Goal: Task Accomplishment & Management: Complete application form

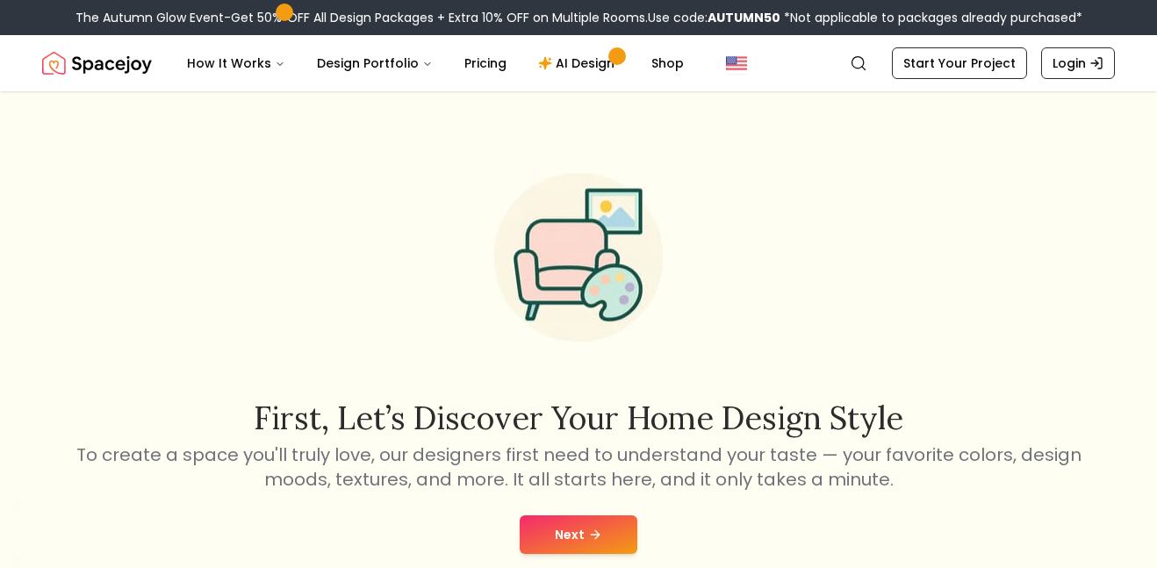
scroll to position [3, 0]
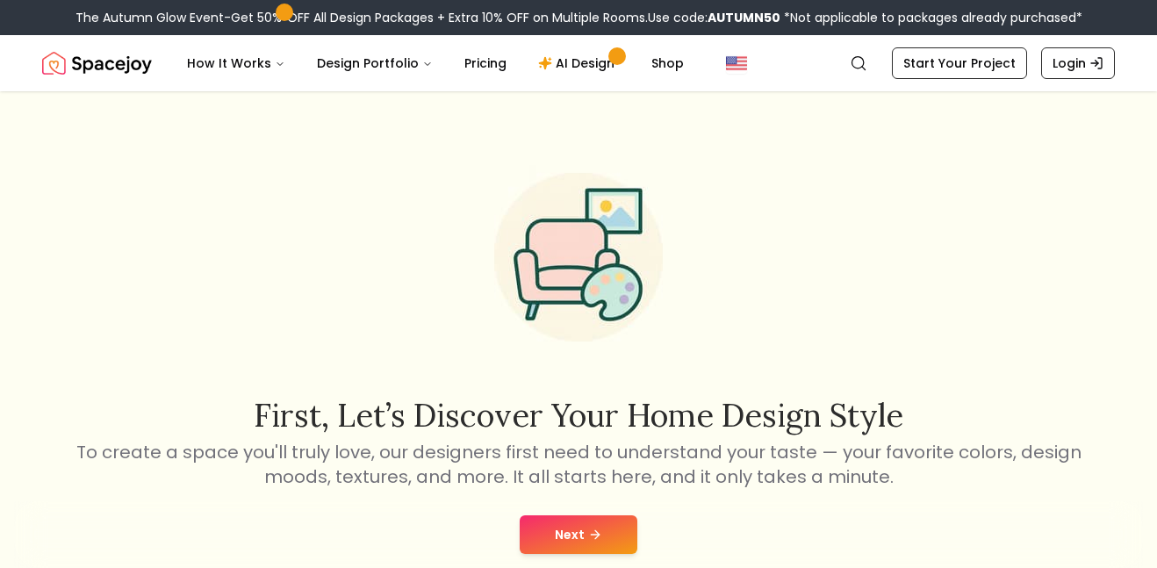
click at [565, 533] on button "Next" at bounding box center [579, 534] width 118 height 39
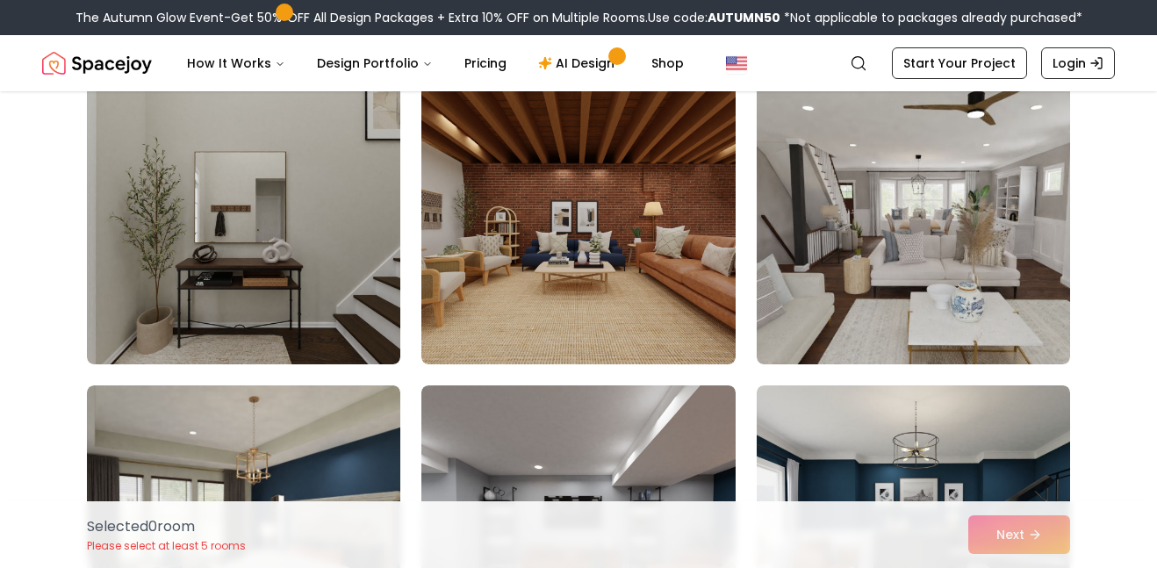
scroll to position [135, 0]
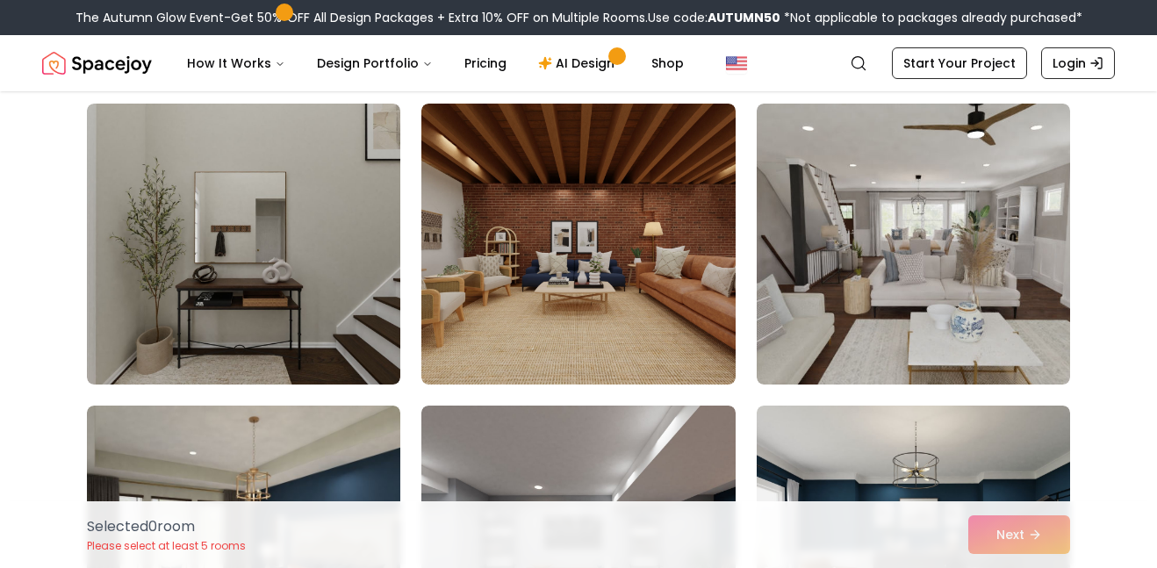
click at [882, 277] on img at bounding box center [913, 244] width 313 height 281
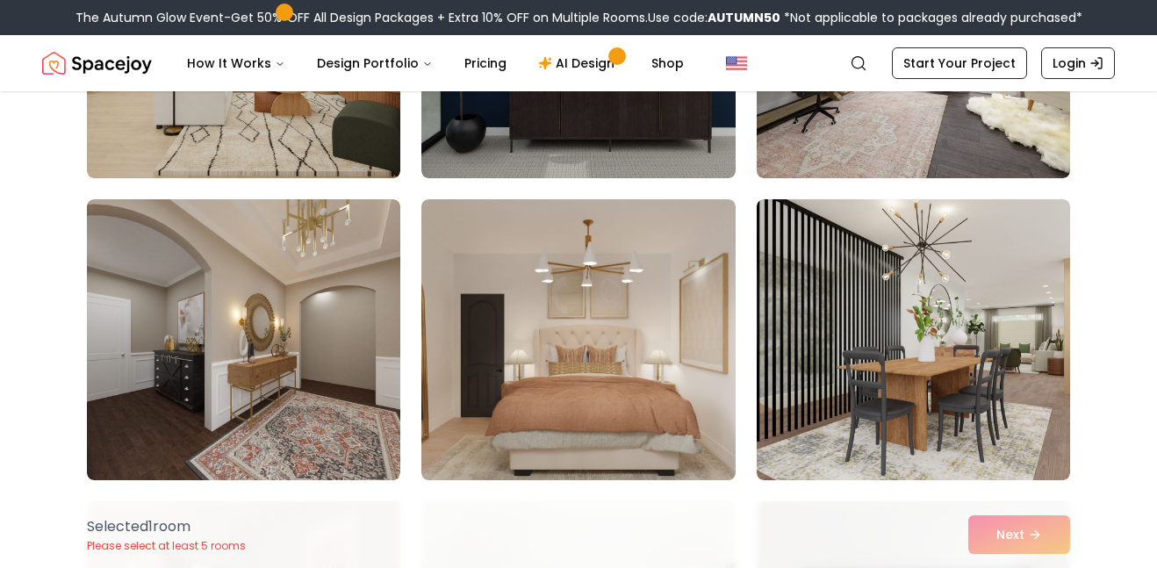
scroll to position [946, 0]
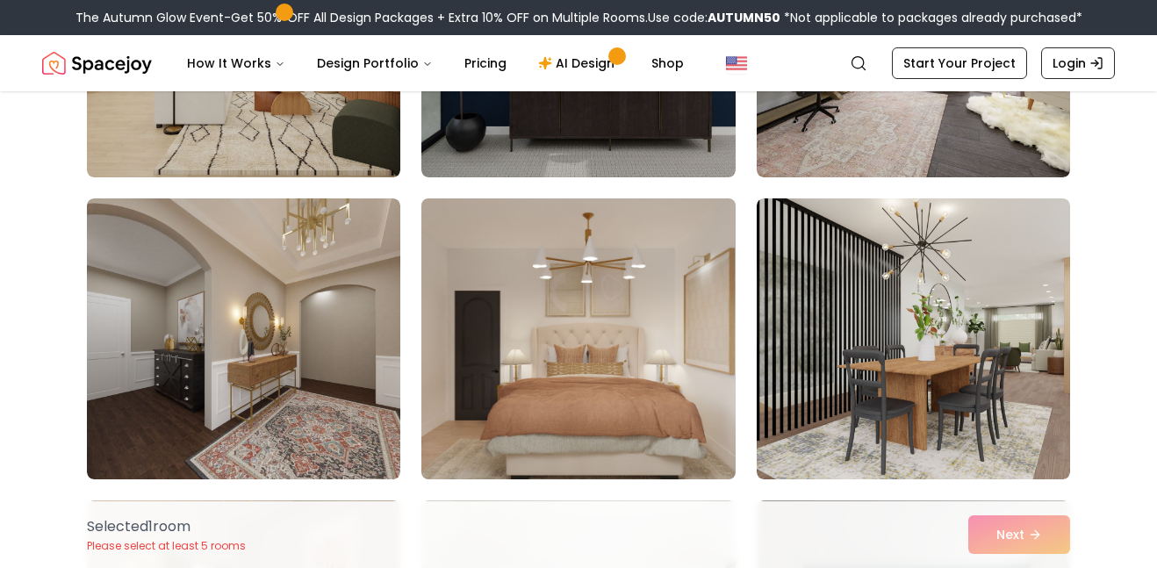
click at [661, 287] on img at bounding box center [578, 338] width 329 height 295
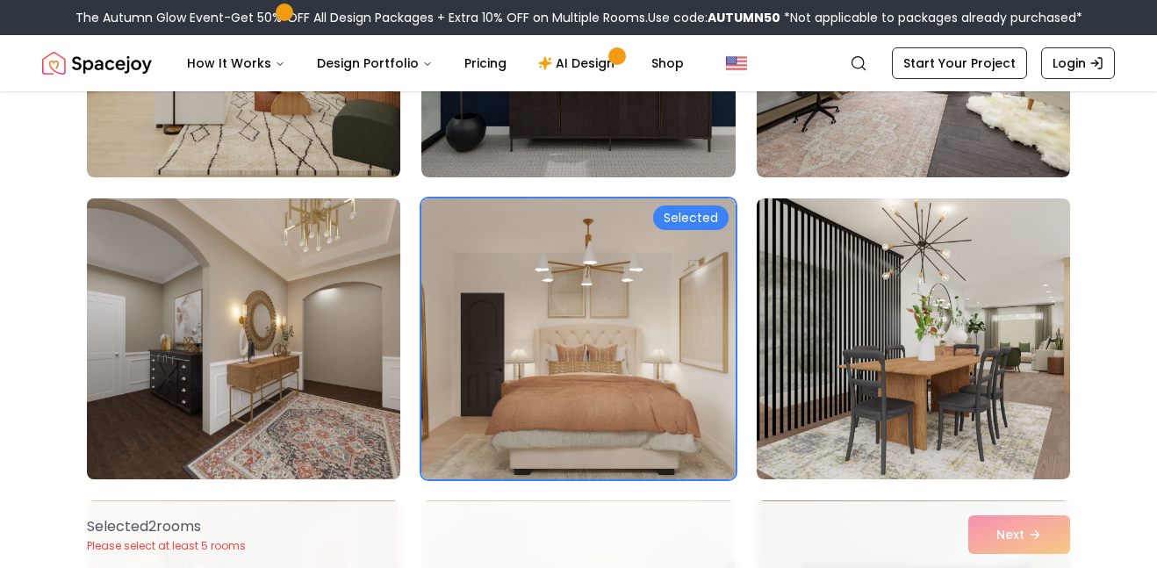
click at [309, 284] on img at bounding box center [243, 338] width 329 height 295
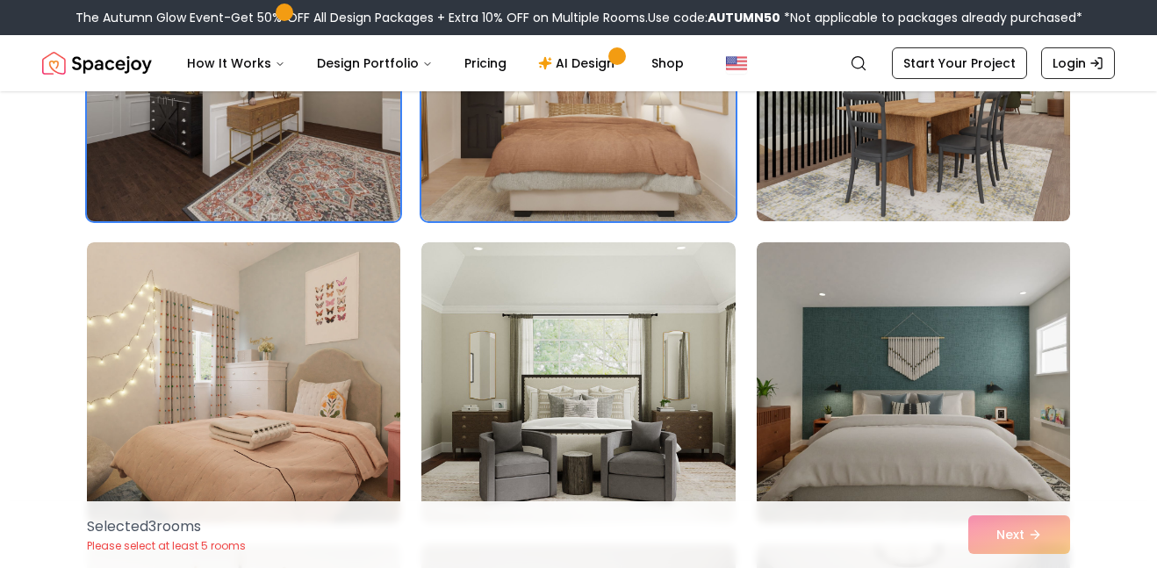
scroll to position [1230, 0]
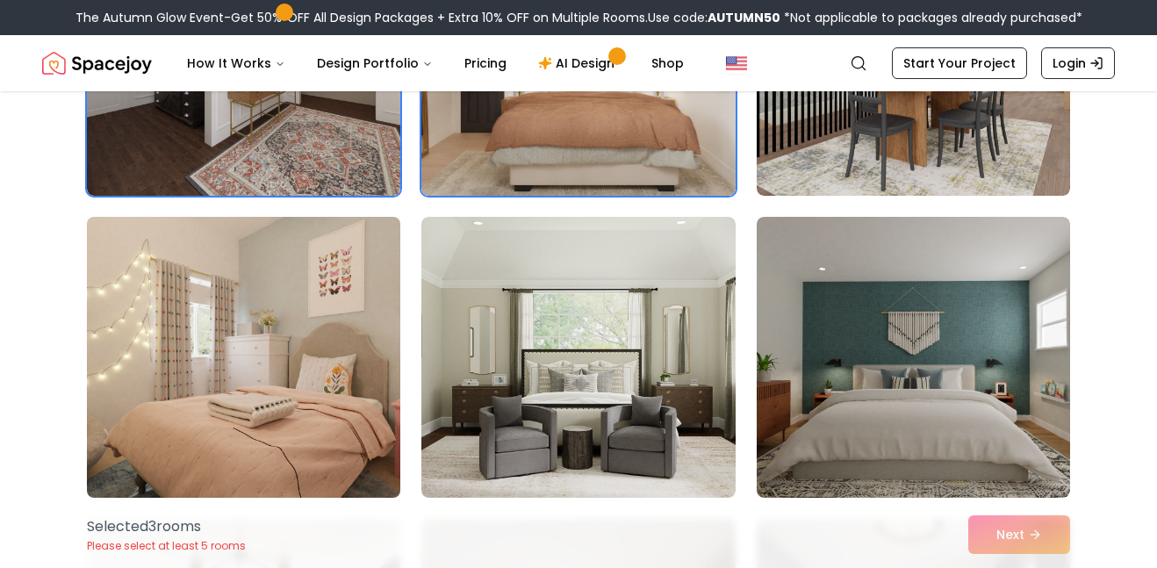
click at [263, 327] on img at bounding box center [243, 357] width 329 height 295
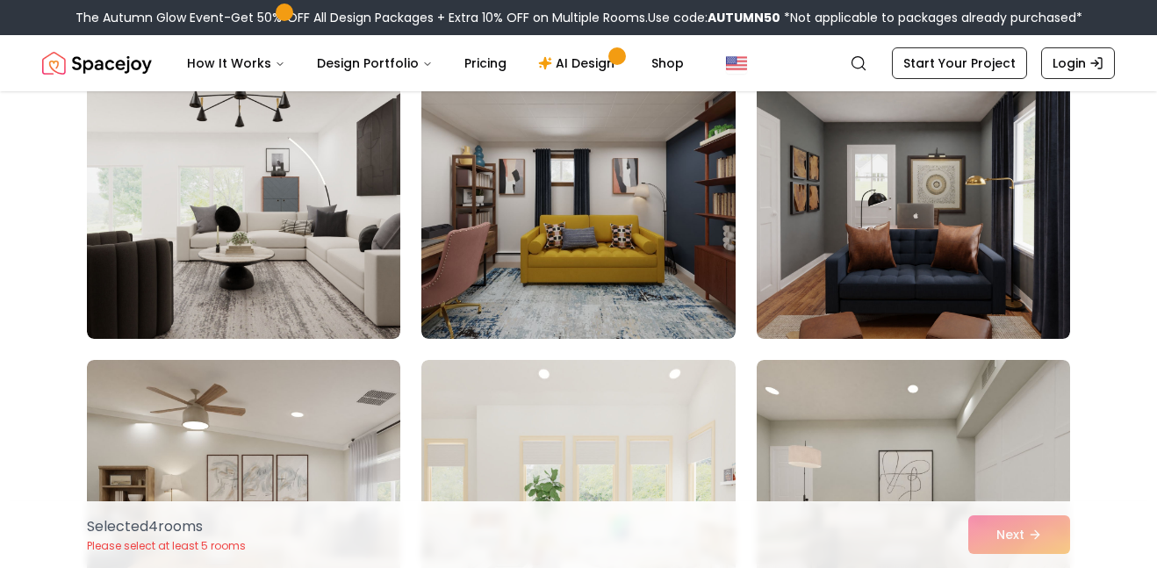
scroll to position [1693, 0]
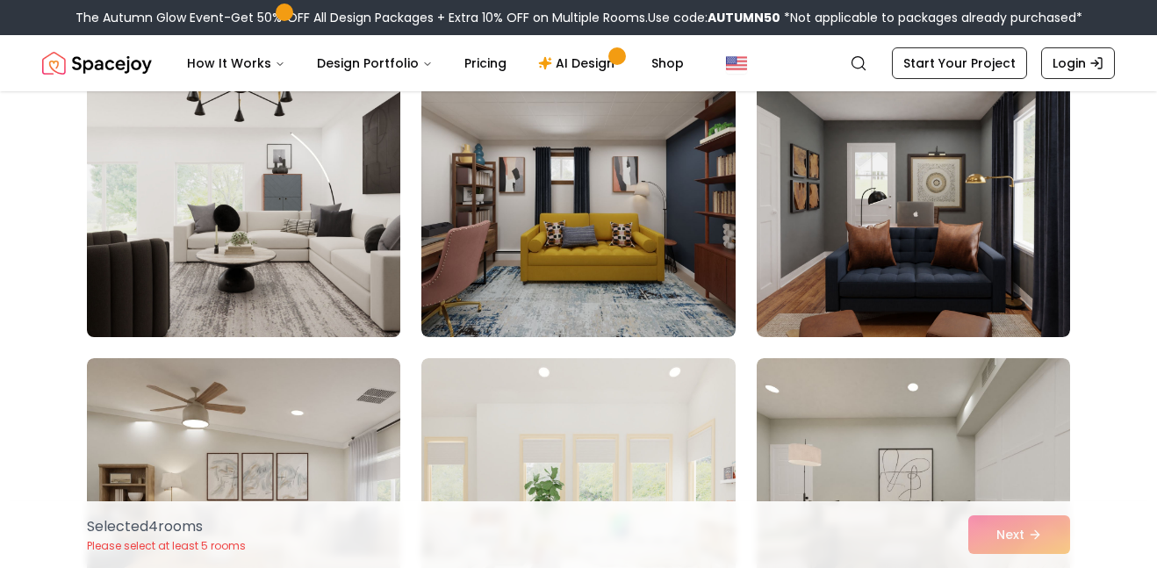
click at [263, 219] on img at bounding box center [243, 196] width 329 height 295
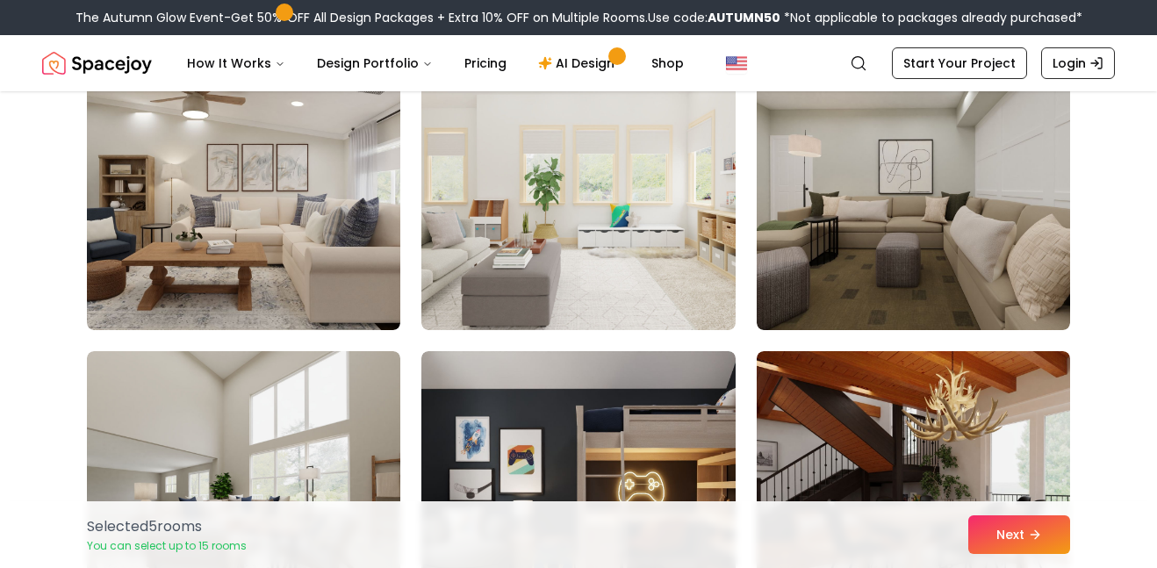
scroll to position [2006, 0]
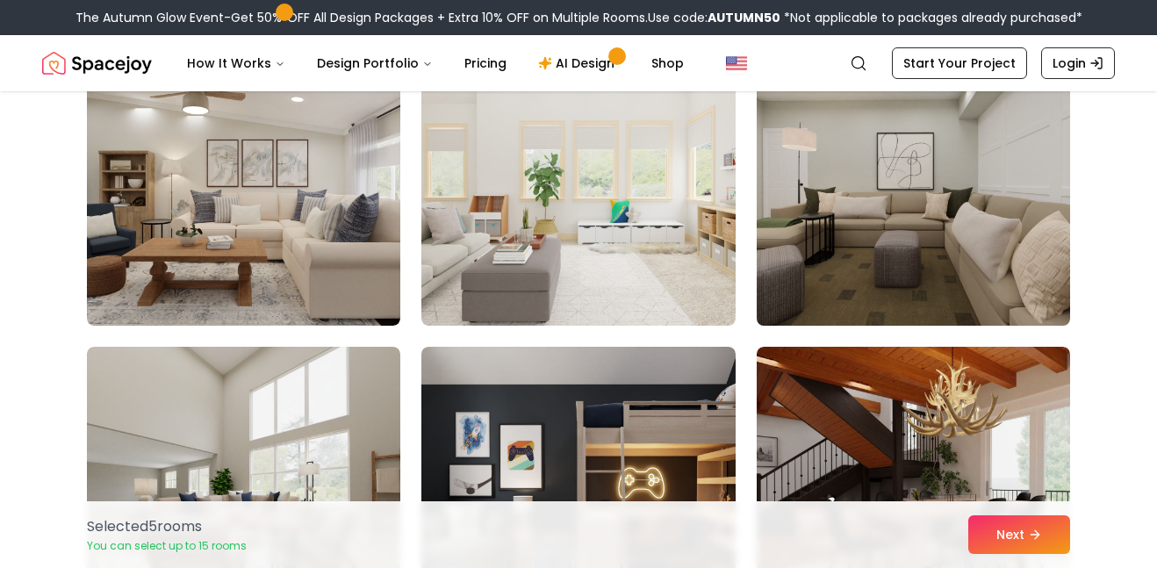
click at [867, 198] on img at bounding box center [913, 185] width 329 height 295
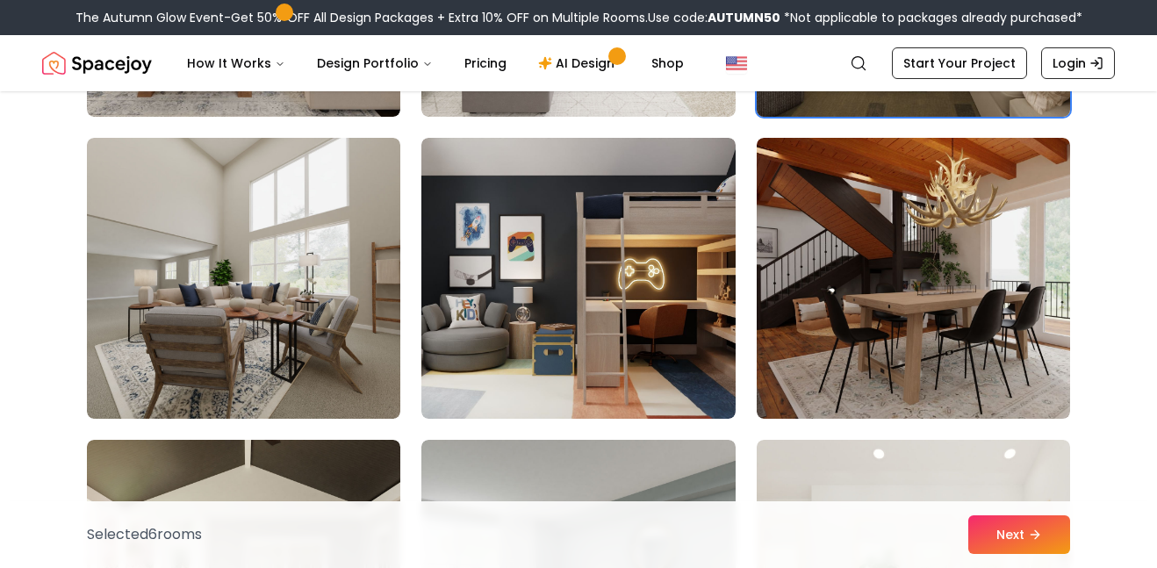
scroll to position [2214, 0]
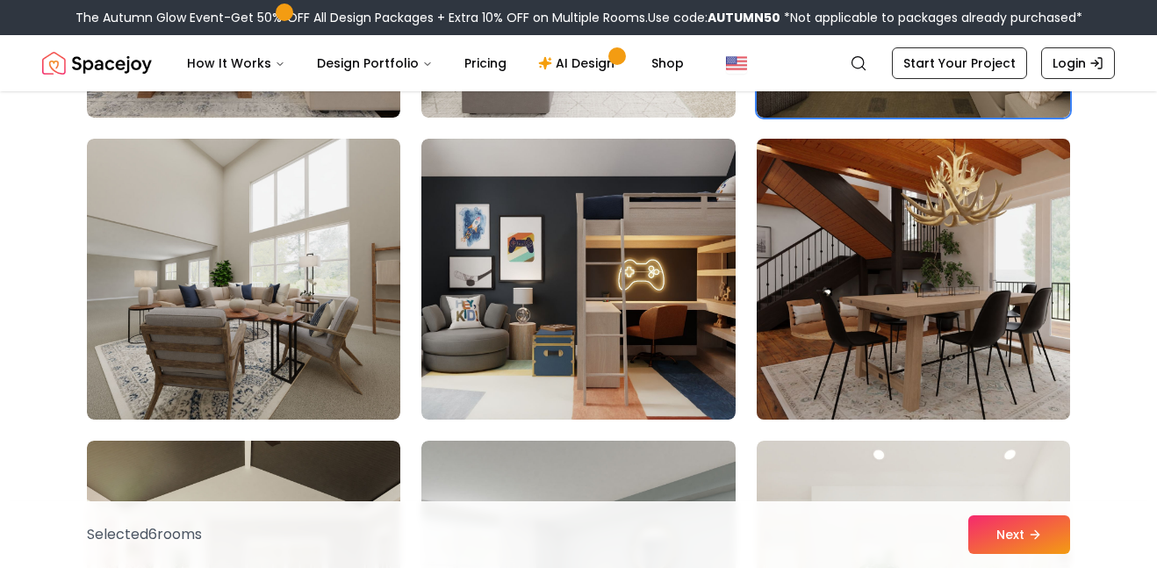
click at [860, 201] on img at bounding box center [913, 279] width 329 height 295
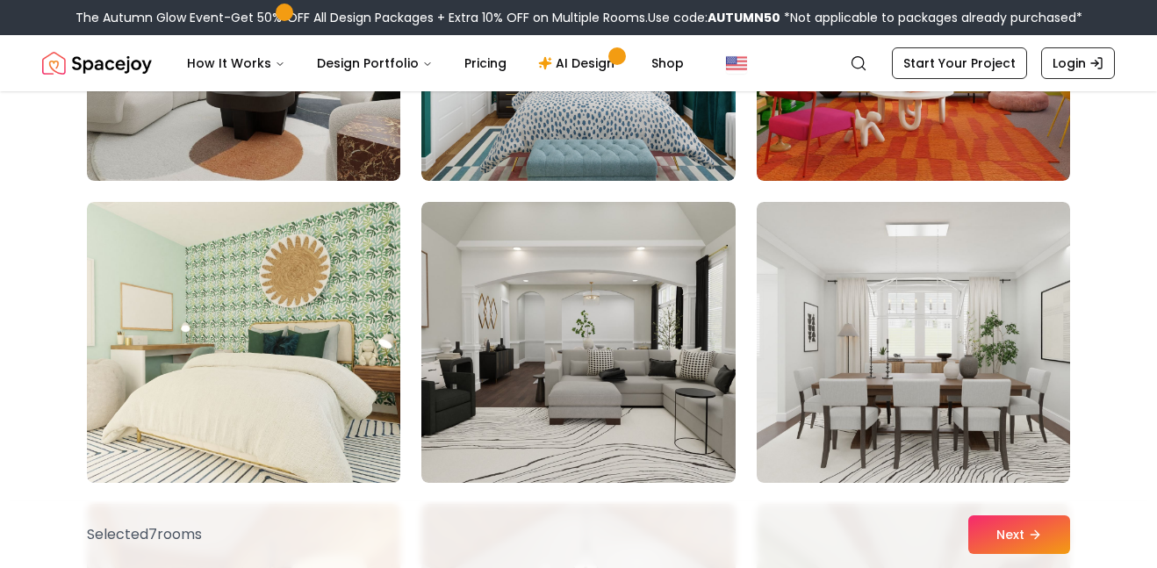
scroll to position [3666, 0]
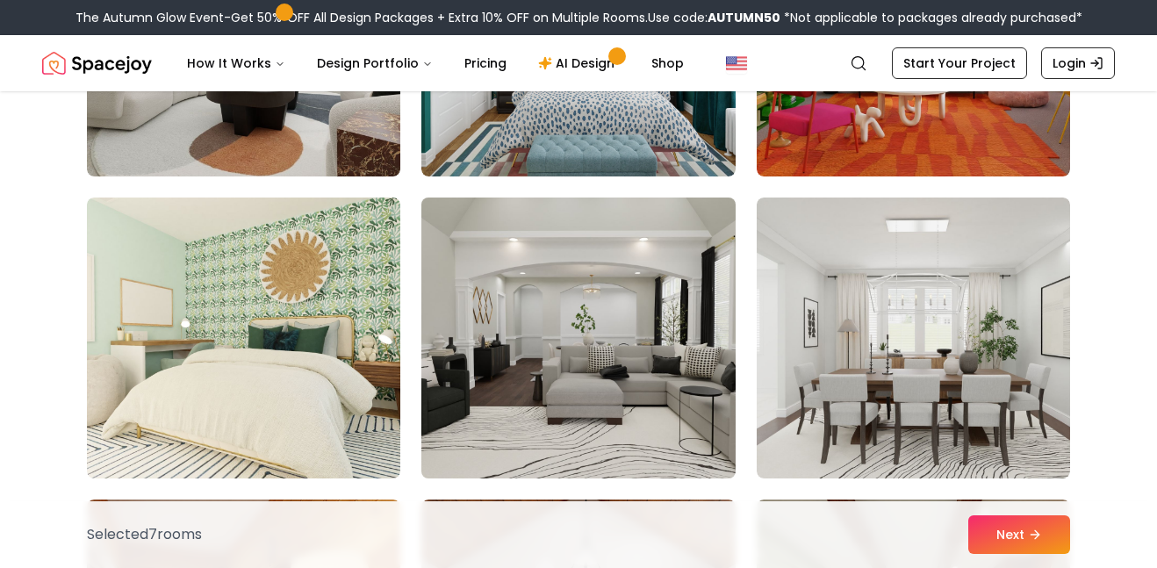
click at [688, 270] on img at bounding box center [578, 338] width 329 height 295
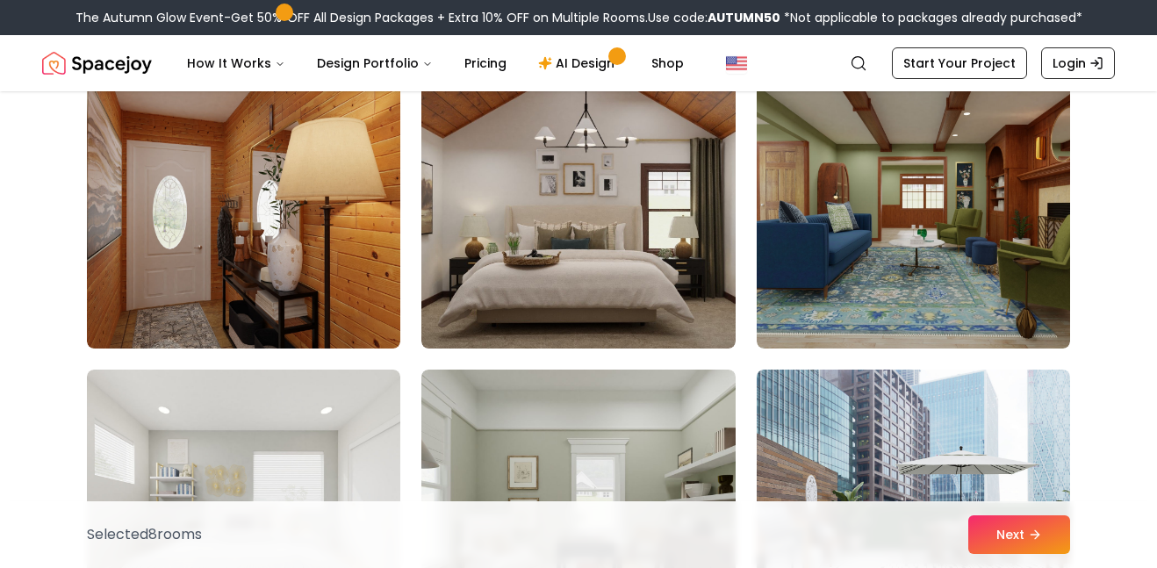
scroll to position [4091, 0]
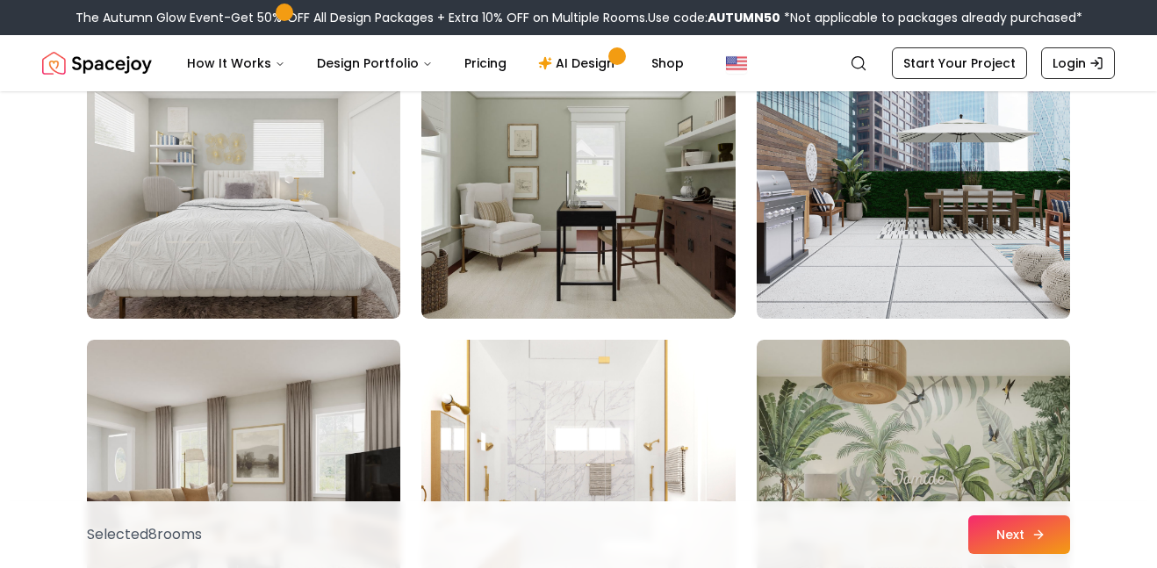
click at [1007, 529] on button "Next" at bounding box center [1019, 534] width 102 height 39
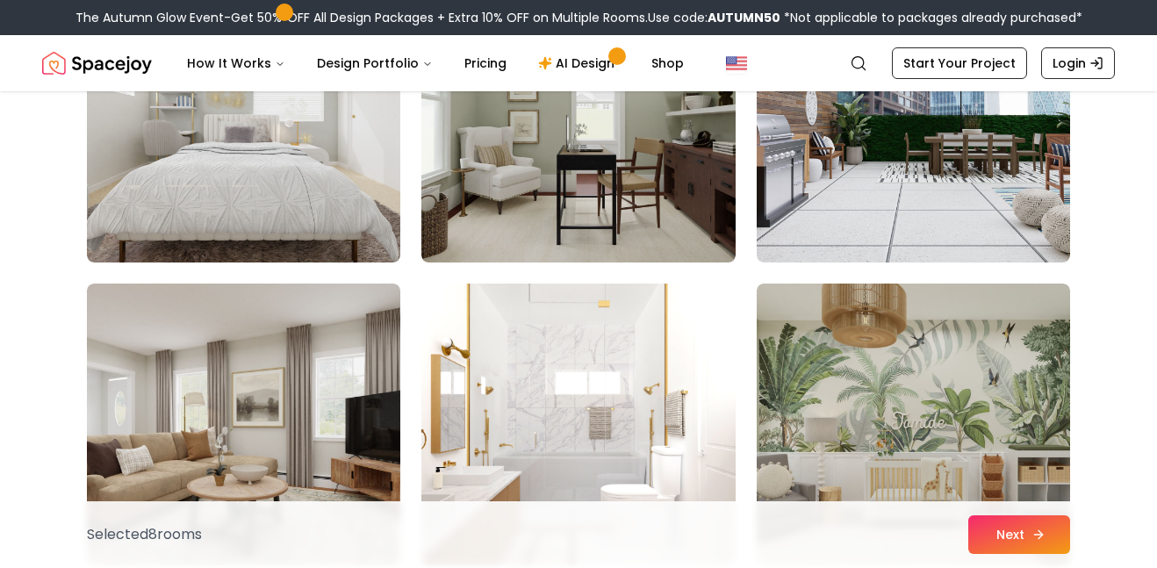
scroll to position [4429, 0]
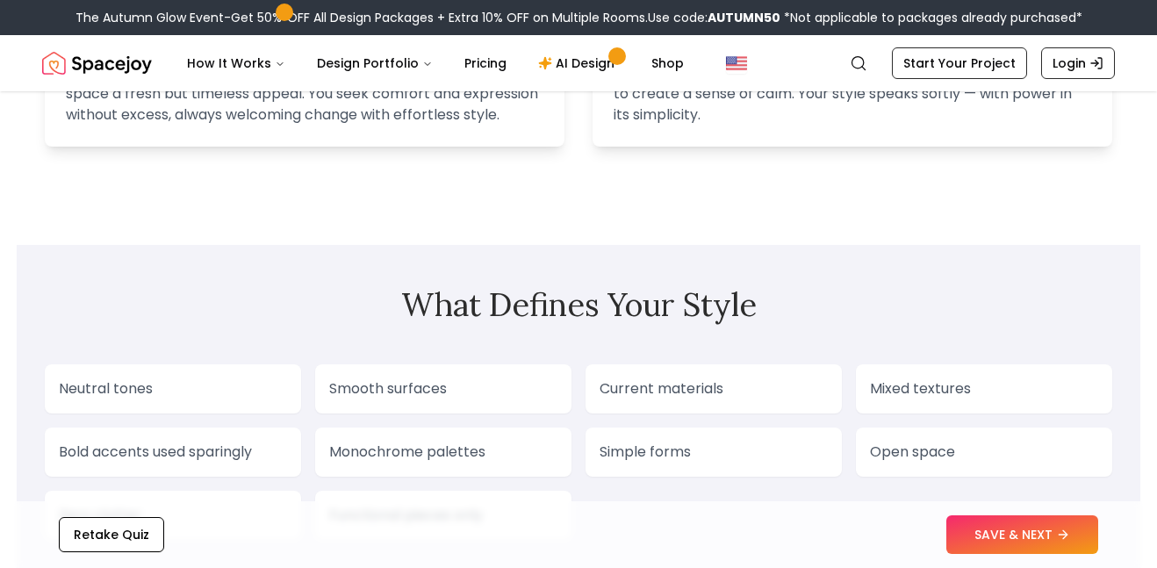
scroll to position [1315, 0]
click at [1033, 538] on button "SAVE & NEXT" at bounding box center [1022, 534] width 152 height 39
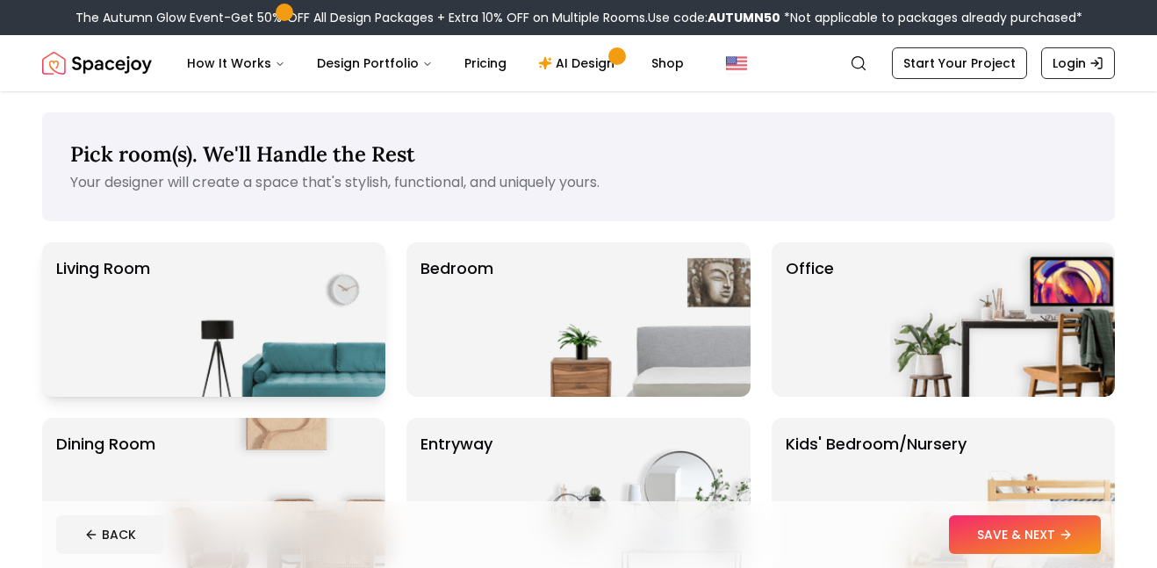
click at [281, 320] on img at bounding box center [273, 319] width 225 height 155
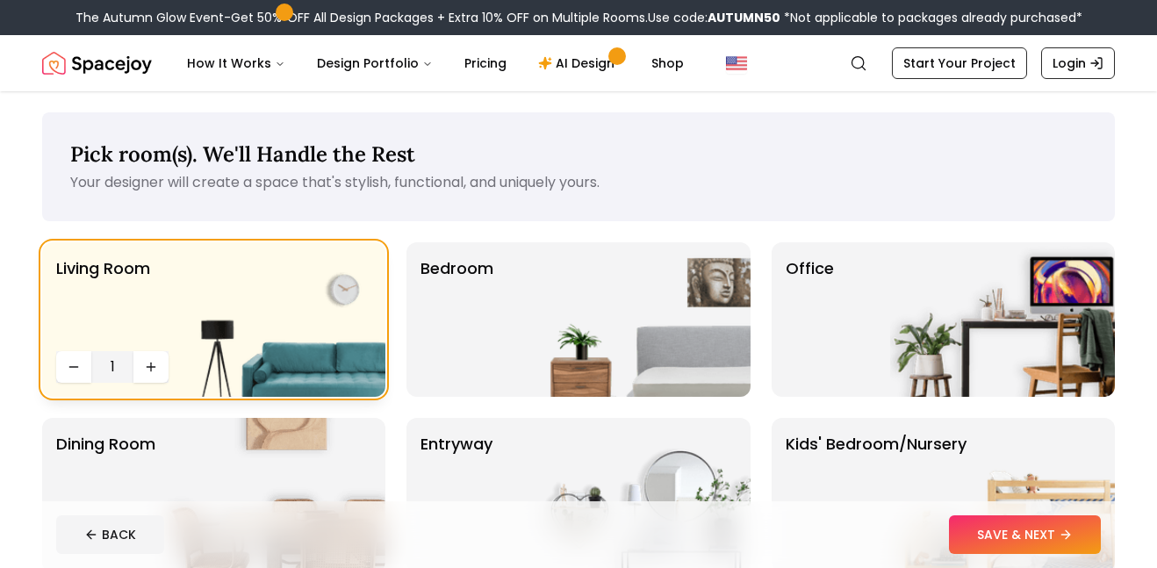
click at [498, 348] on div "Bedroom" at bounding box center [578, 319] width 343 height 155
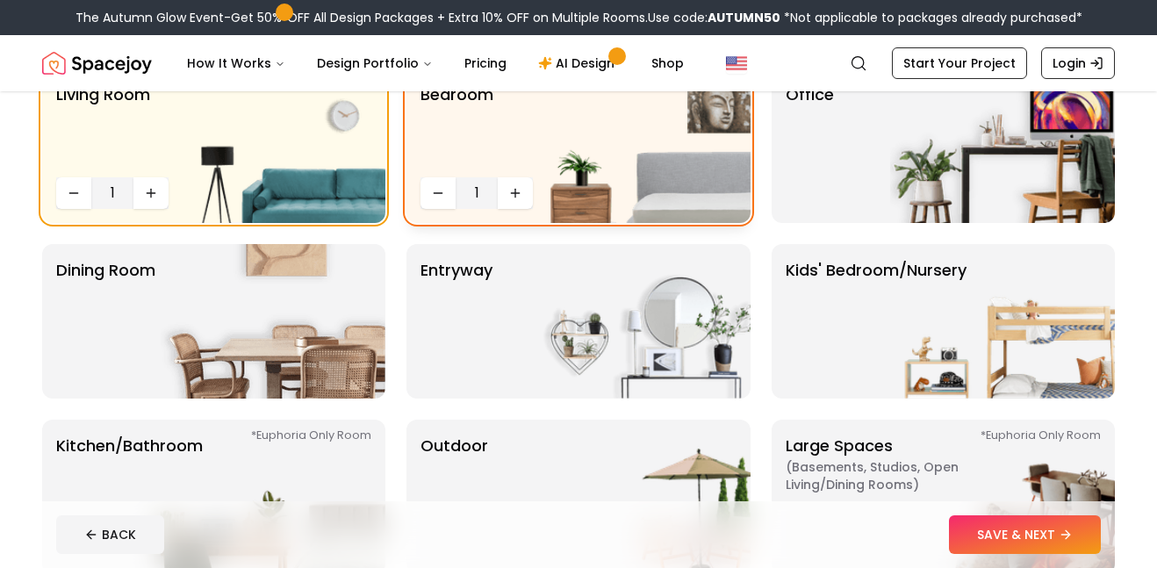
scroll to position [176, 0]
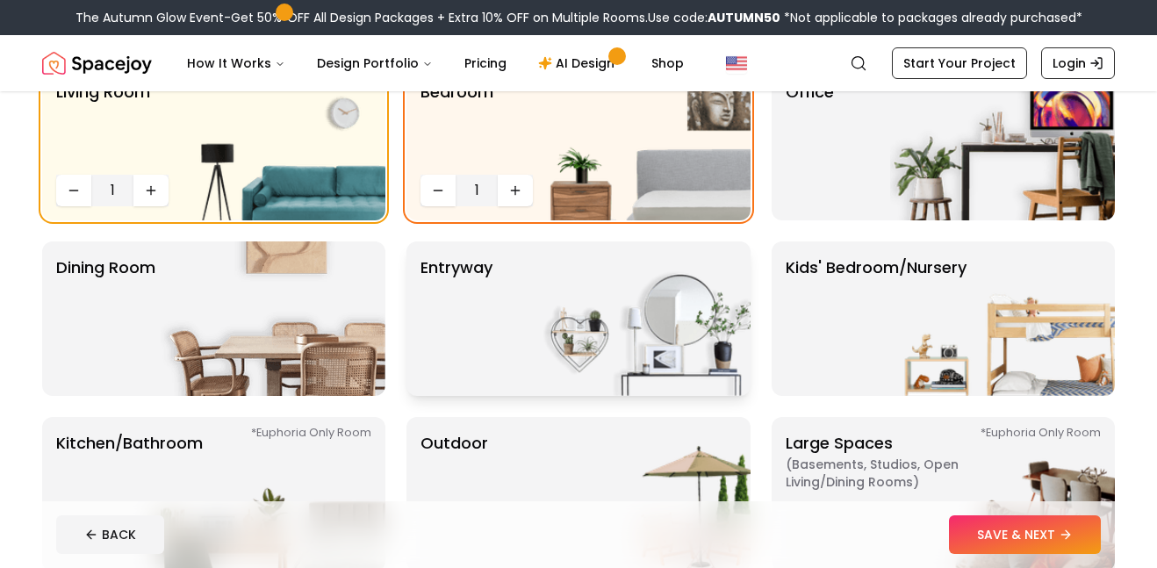
click at [660, 332] on img at bounding box center [638, 318] width 225 height 155
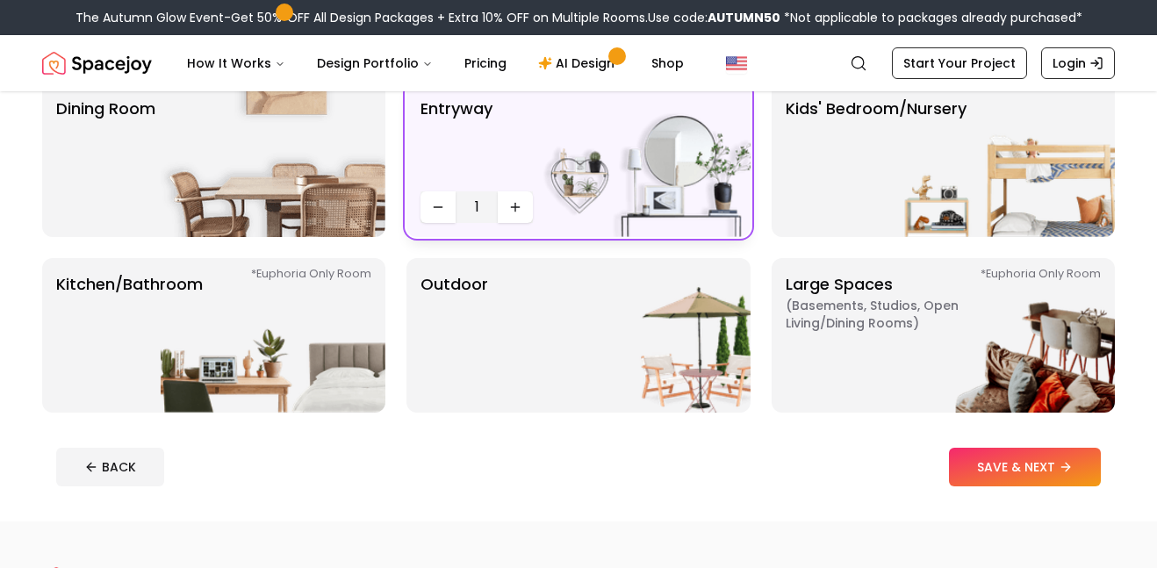
scroll to position [337, 0]
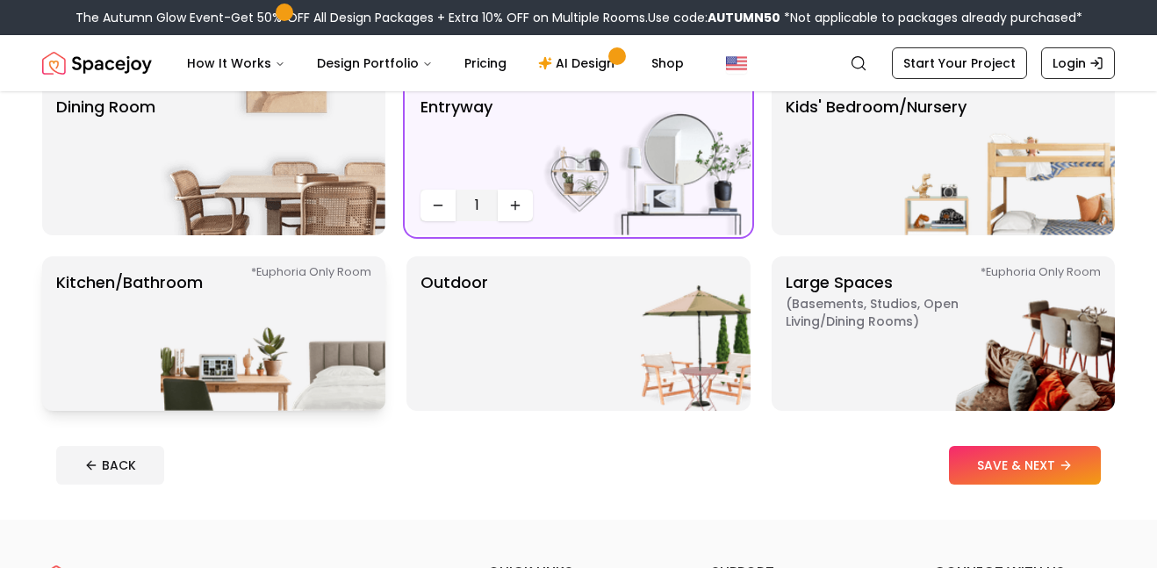
click at [291, 336] on img at bounding box center [273, 333] width 225 height 155
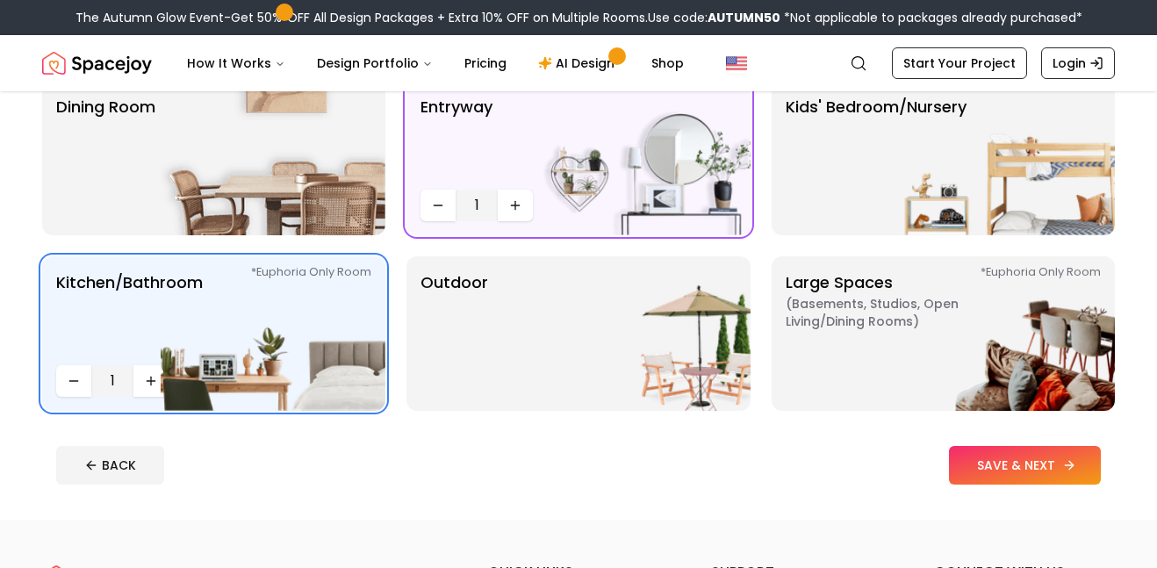
click at [1026, 457] on button "SAVE & NEXT" at bounding box center [1025, 465] width 152 height 39
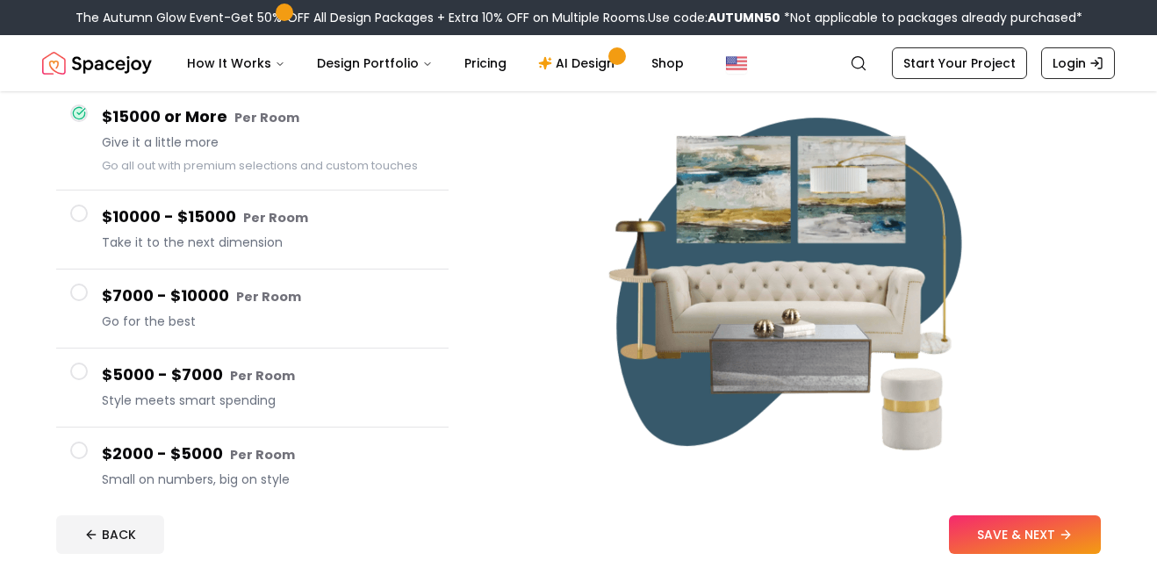
scroll to position [167, 0]
click at [1025, 529] on button "SAVE & NEXT" at bounding box center [1025, 534] width 152 height 39
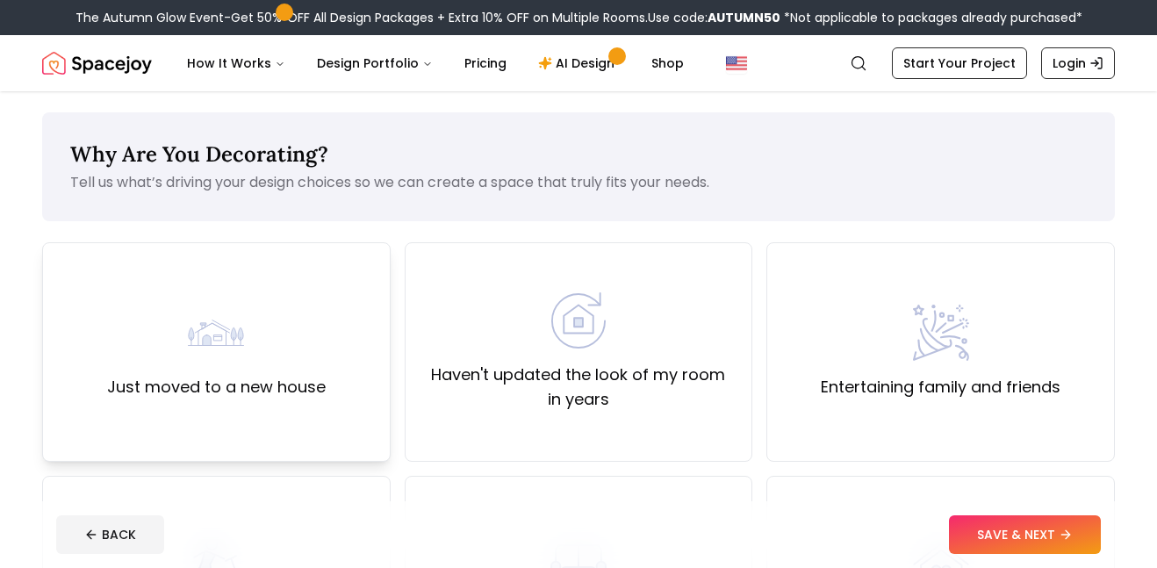
click at [144, 413] on div "Just moved to a new house" at bounding box center [216, 351] width 349 height 219
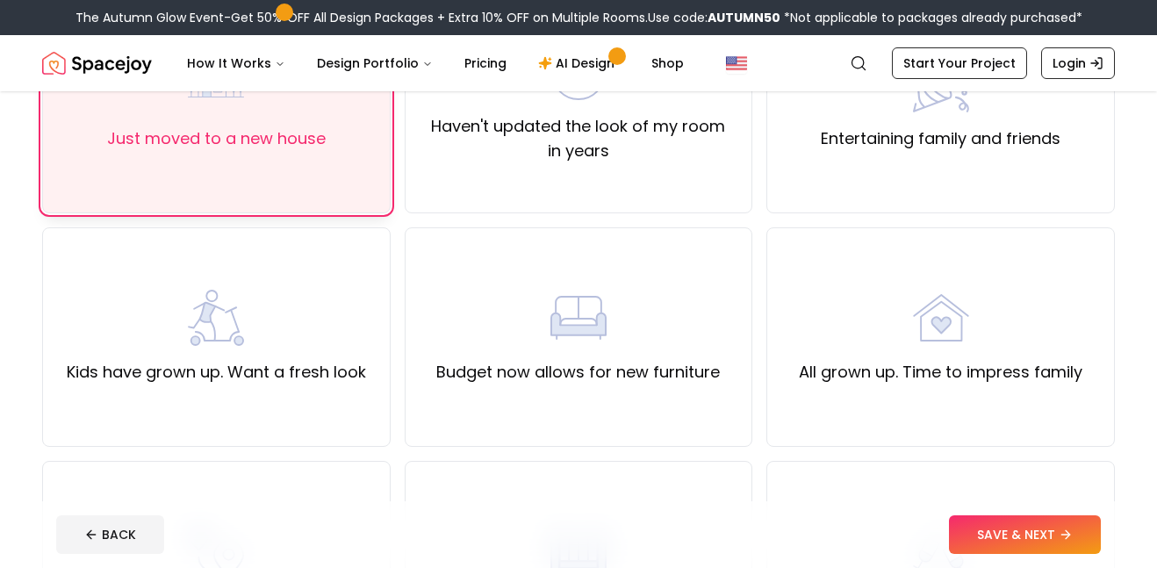
scroll to position [250, 0]
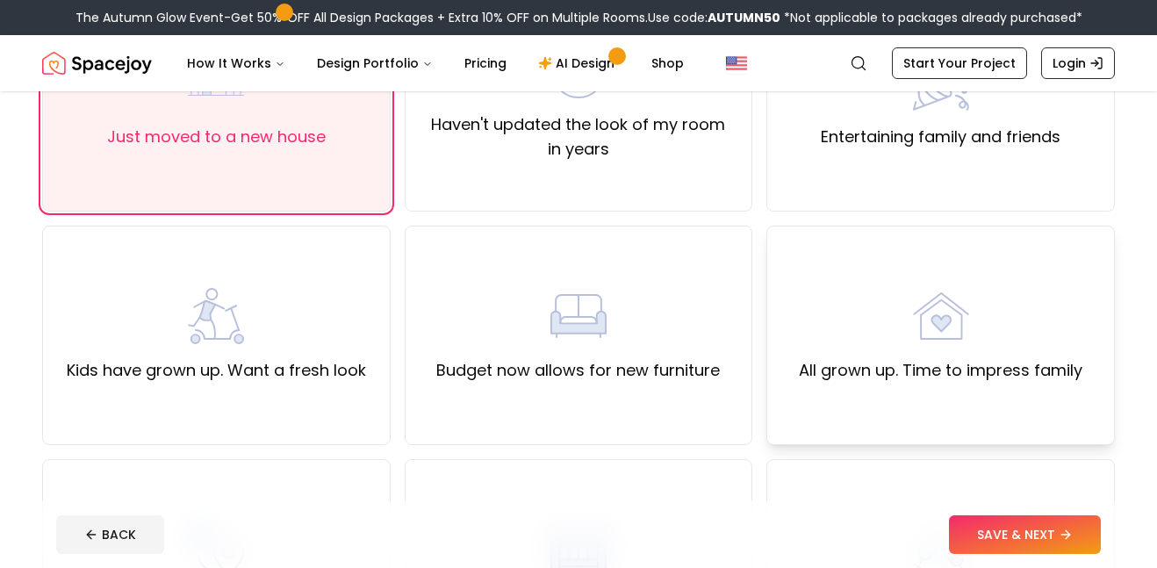
click at [1044, 366] on label "All grown up. Time to impress family" at bounding box center [941, 370] width 284 height 25
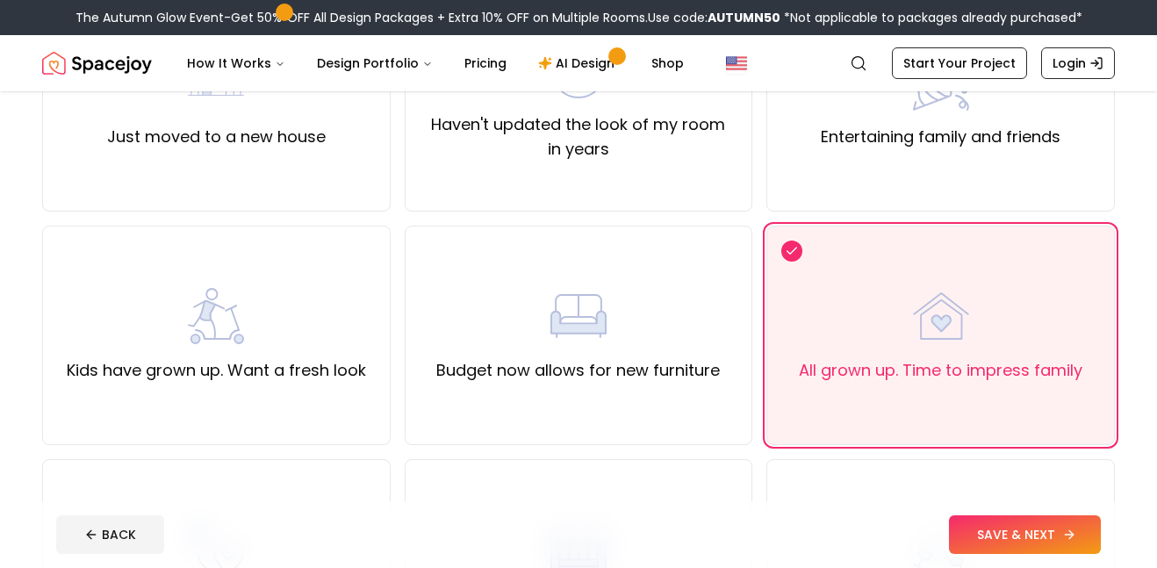
click at [1042, 541] on button "SAVE & NEXT" at bounding box center [1025, 534] width 152 height 39
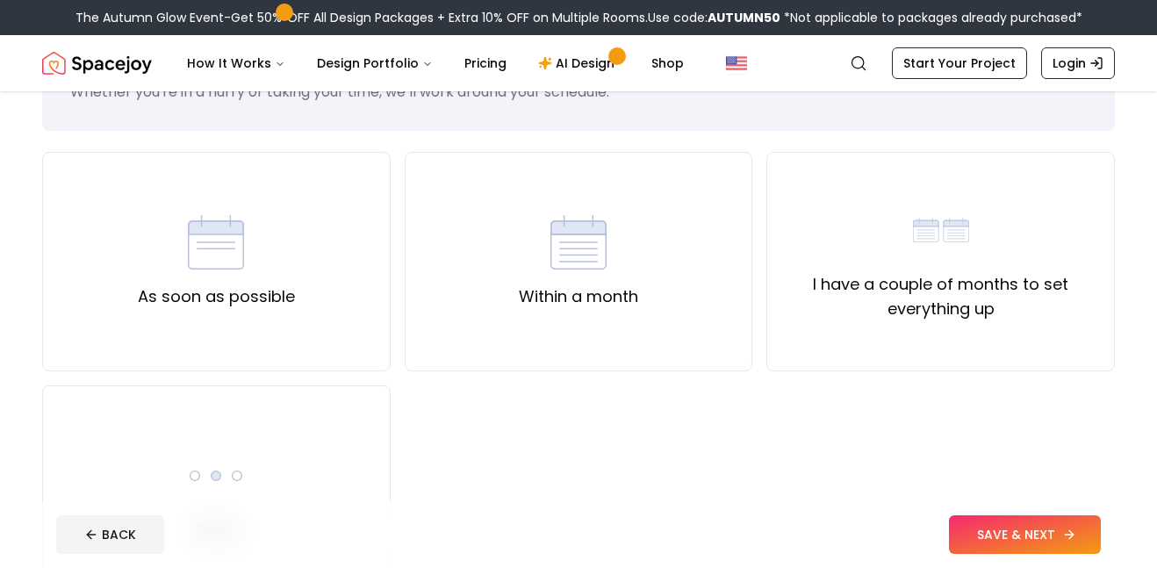
scroll to position [92, 0]
click at [1062, 321] on div "I have a couple of months to set everything up" at bounding box center [940, 259] width 349 height 219
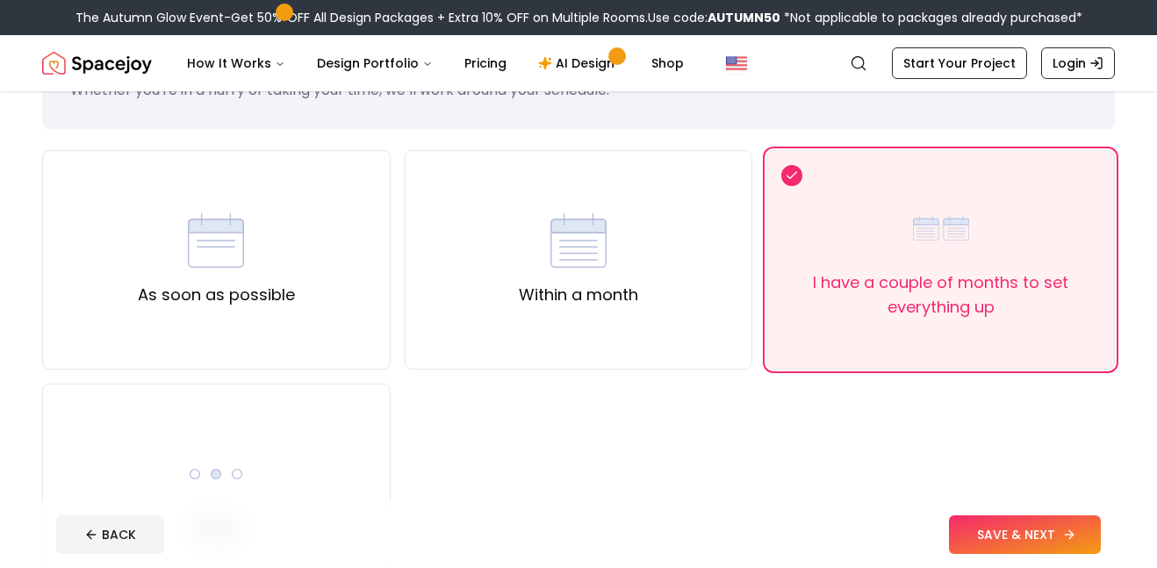
click at [1052, 529] on button "SAVE & NEXT" at bounding box center [1025, 534] width 152 height 39
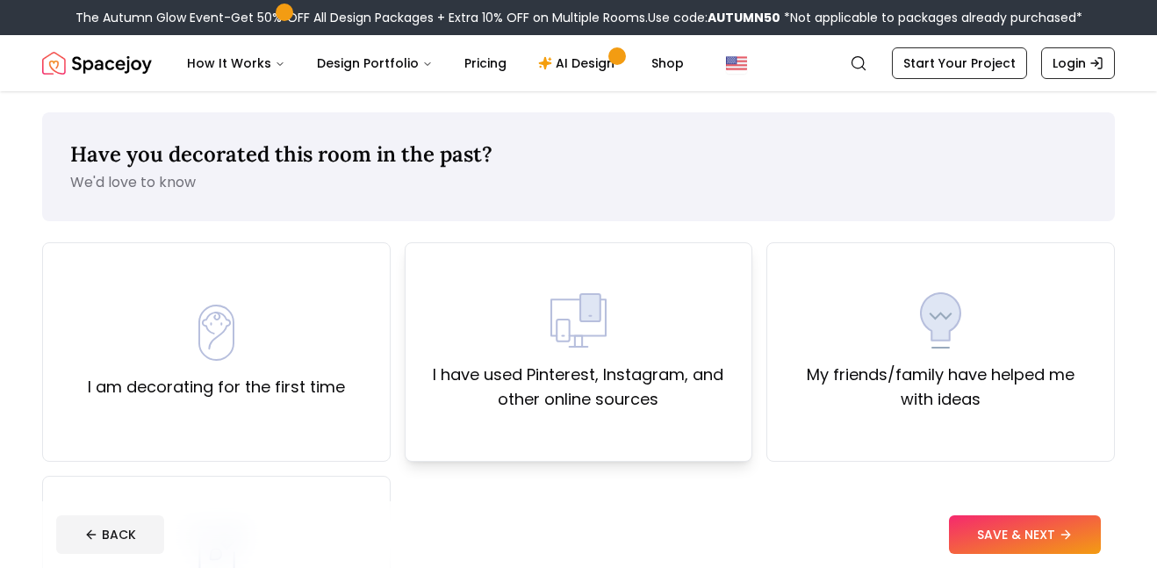
click at [532, 367] on label "I have used Pinterest, Instagram, and other online sources" at bounding box center [579, 387] width 319 height 49
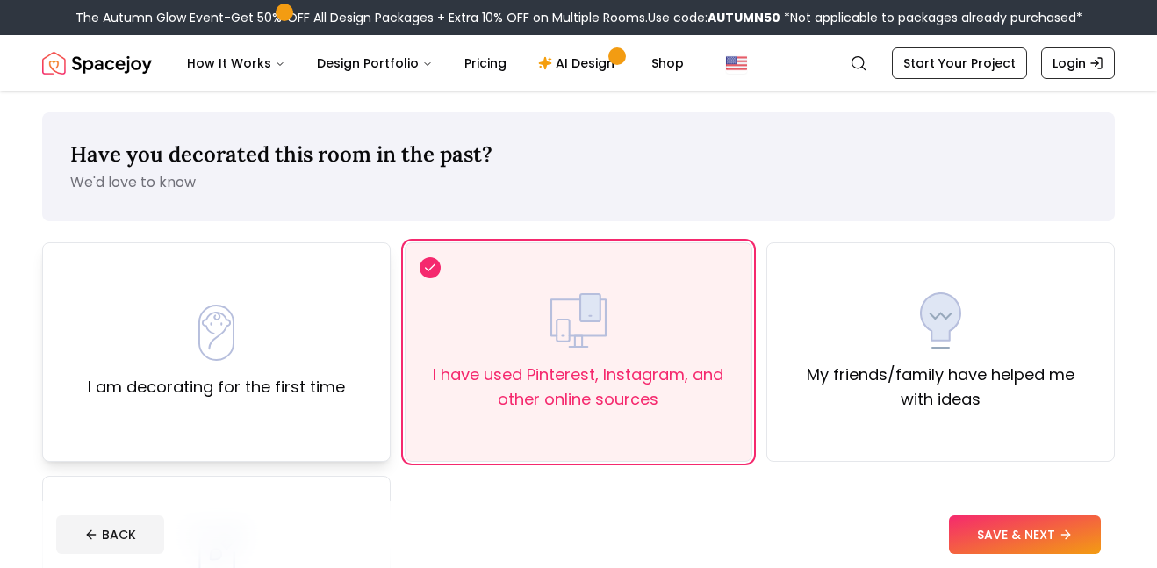
click at [336, 305] on div "I am decorating for the first time" at bounding box center [216, 352] width 257 height 95
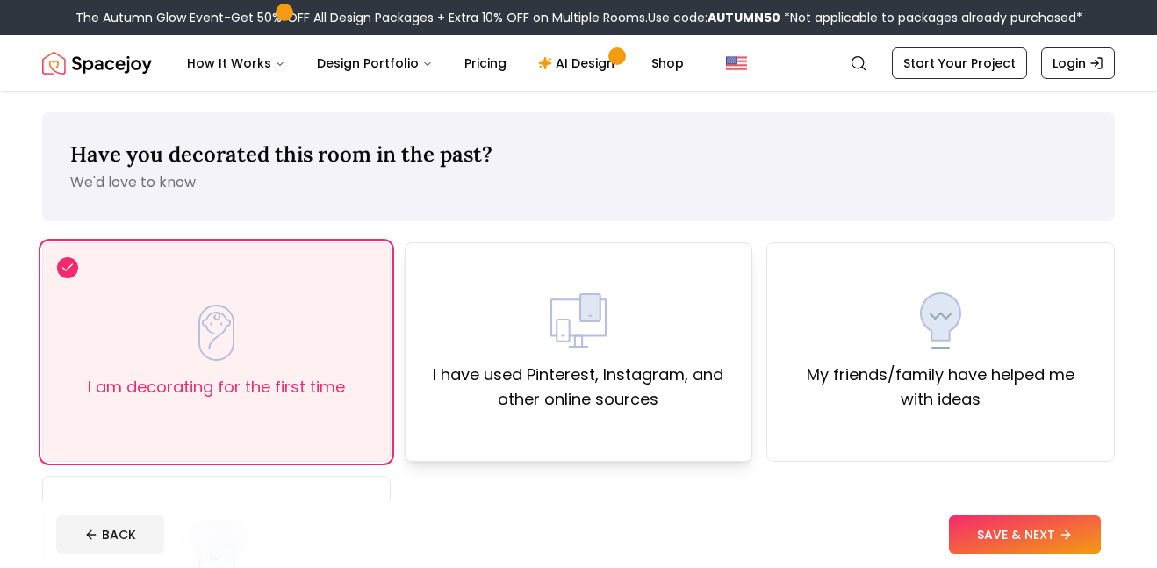
click at [479, 363] on label "I have used Pinterest, Instagram, and other online sources" at bounding box center [579, 387] width 319 height 49
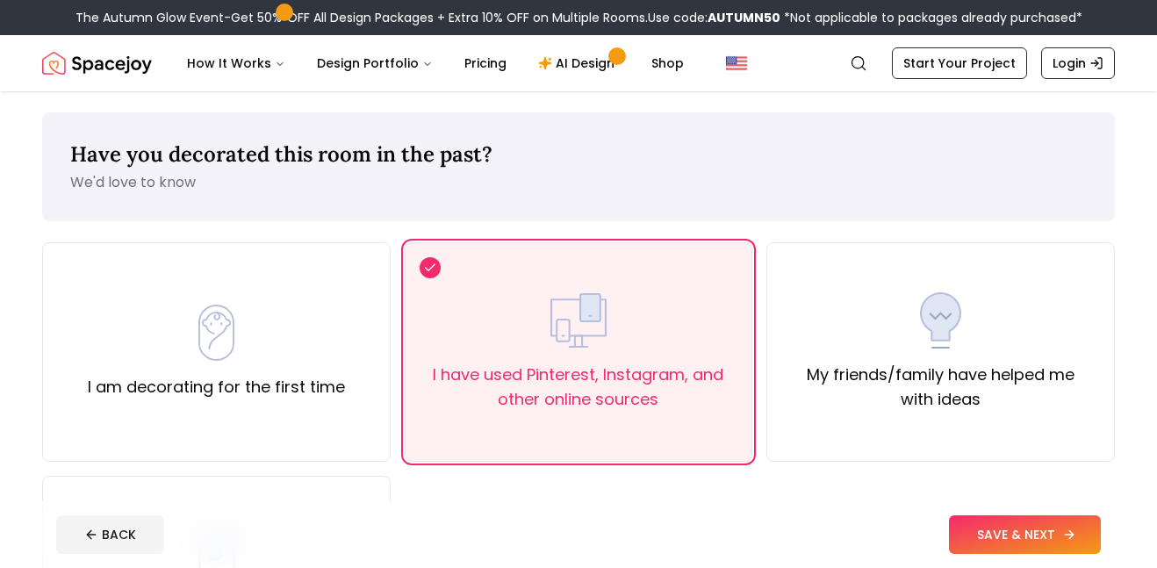
click at [1029, 536] on button "SAVE & NEXT" at bounding box center [1025, 534] width 152 height 39
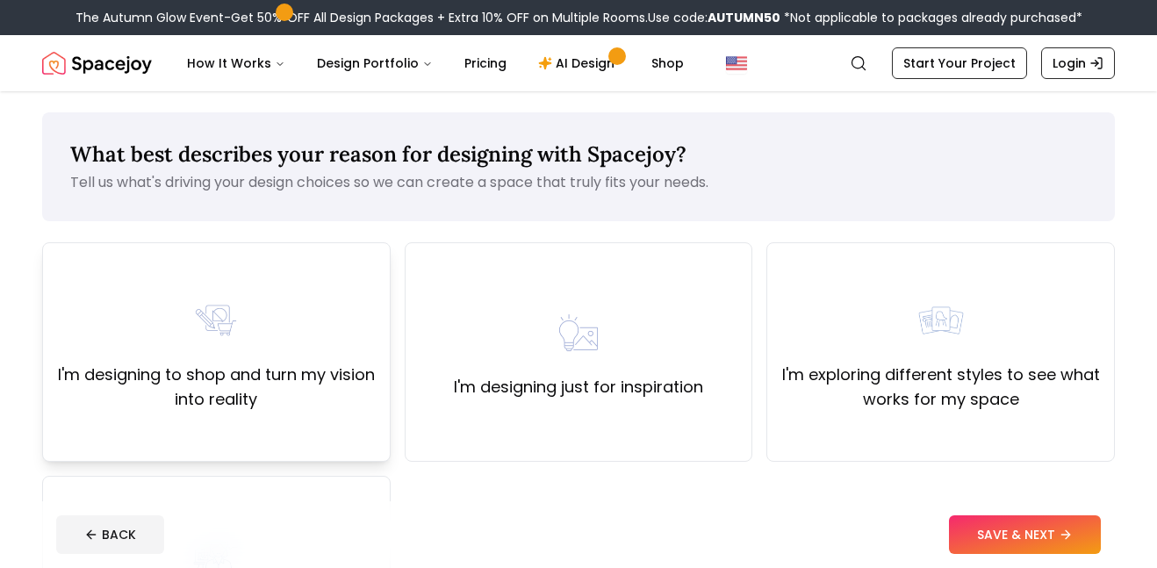
click at [235, 342] on img at bounding box center [216, 320] width 56 height 56
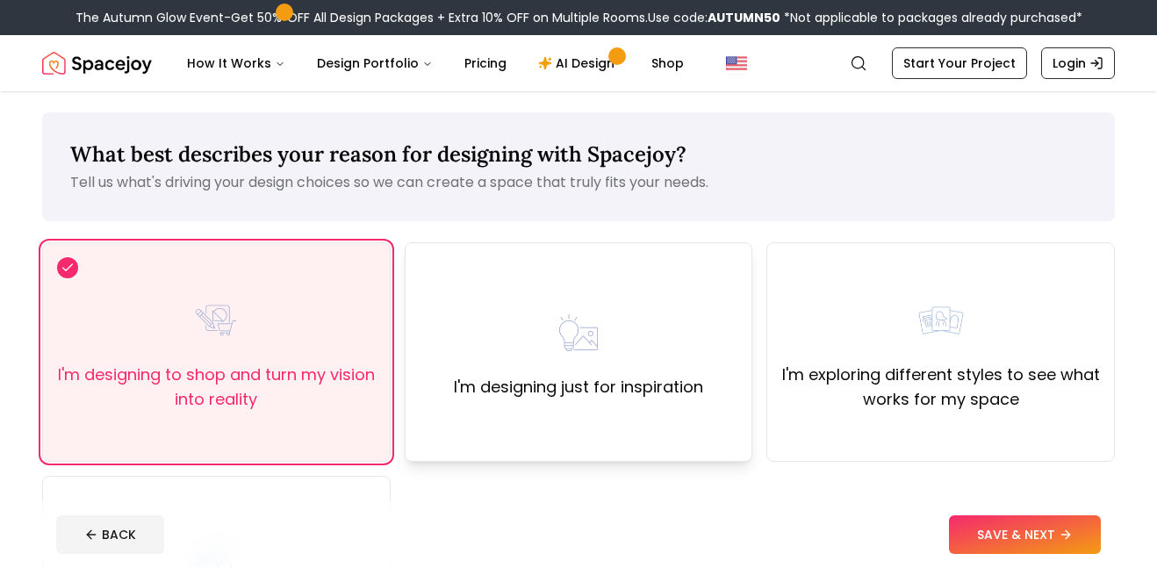
click at [698, 334] on div "I'm designing just for inspiration" at bounding box center [578, 352] width 249 height 95
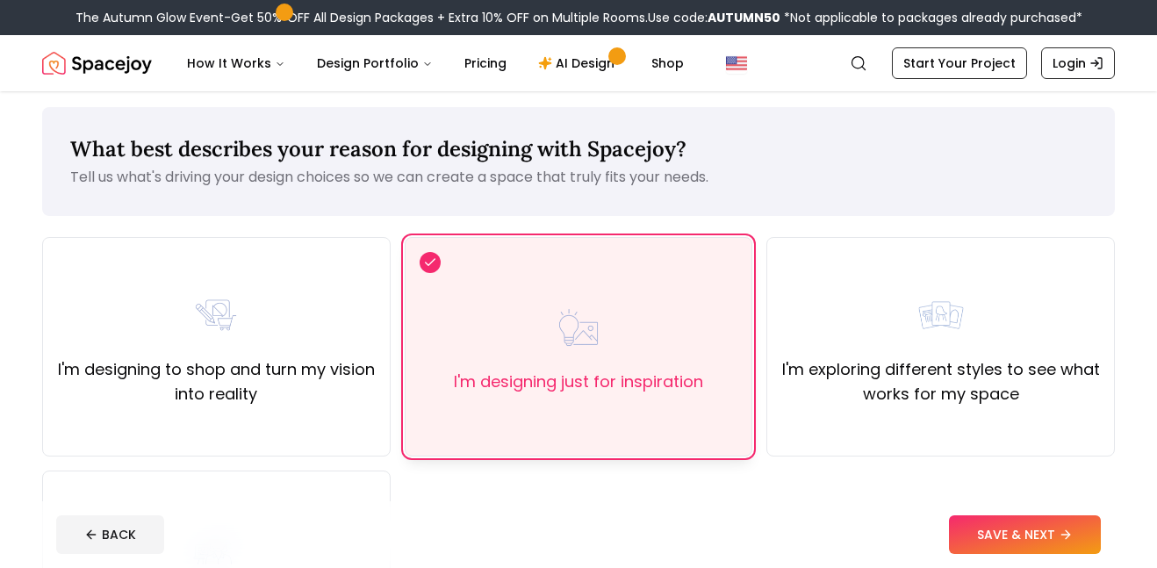
scroll to position [7, 0]
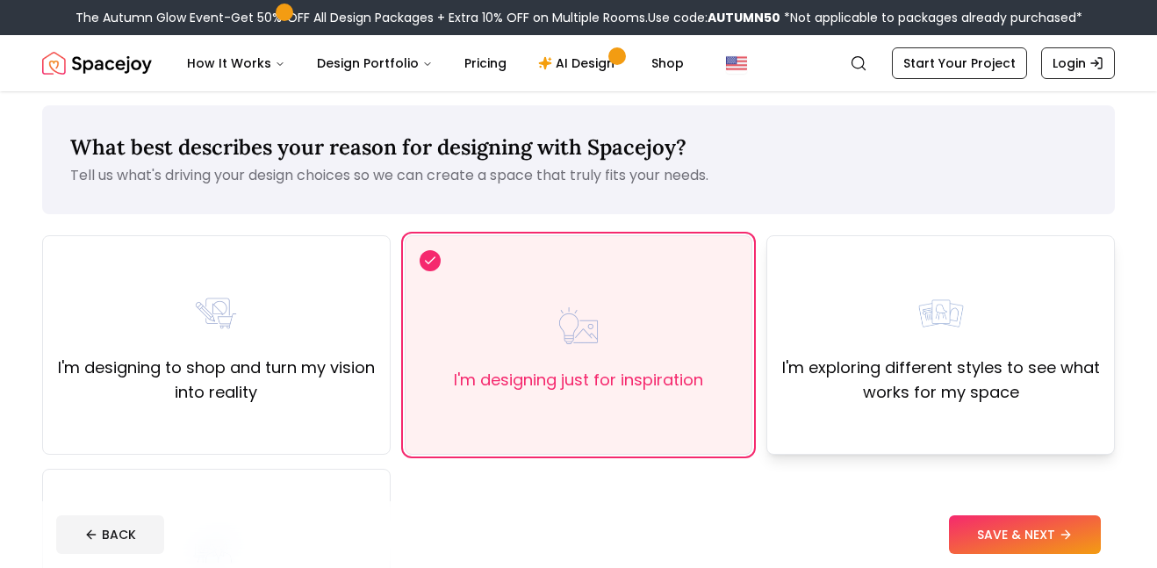
click at [931, 343] on div "I'm exploring different styles to see what works for my space" at bounding box center [940, 344] width 319 height 119
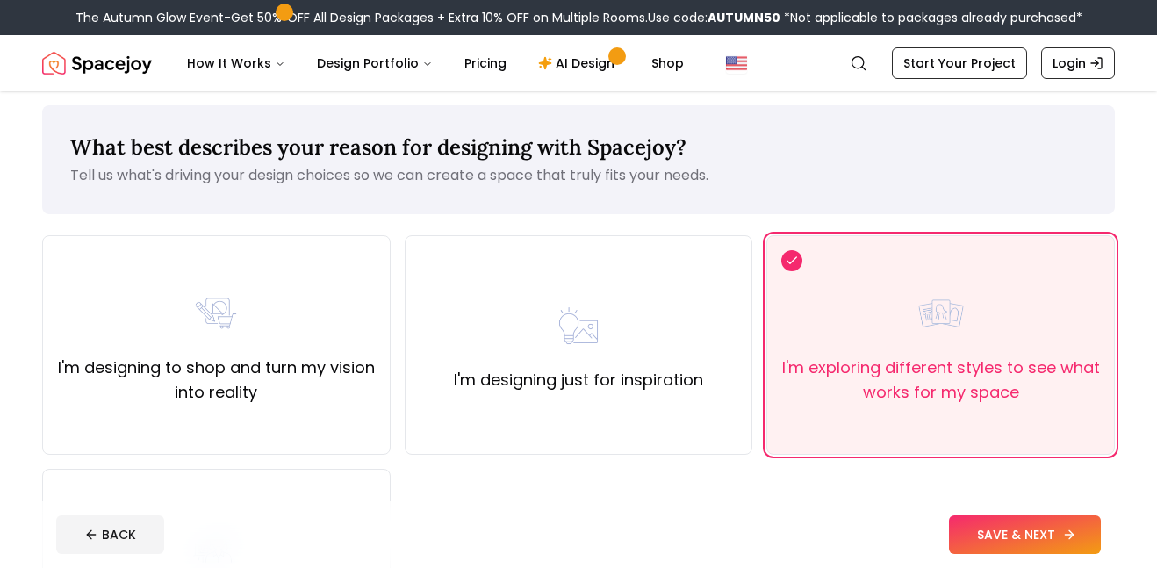
click at [1028, 541] on button "SAVE & NEXT" at bounding box center [1025, 534] width 152 height 39
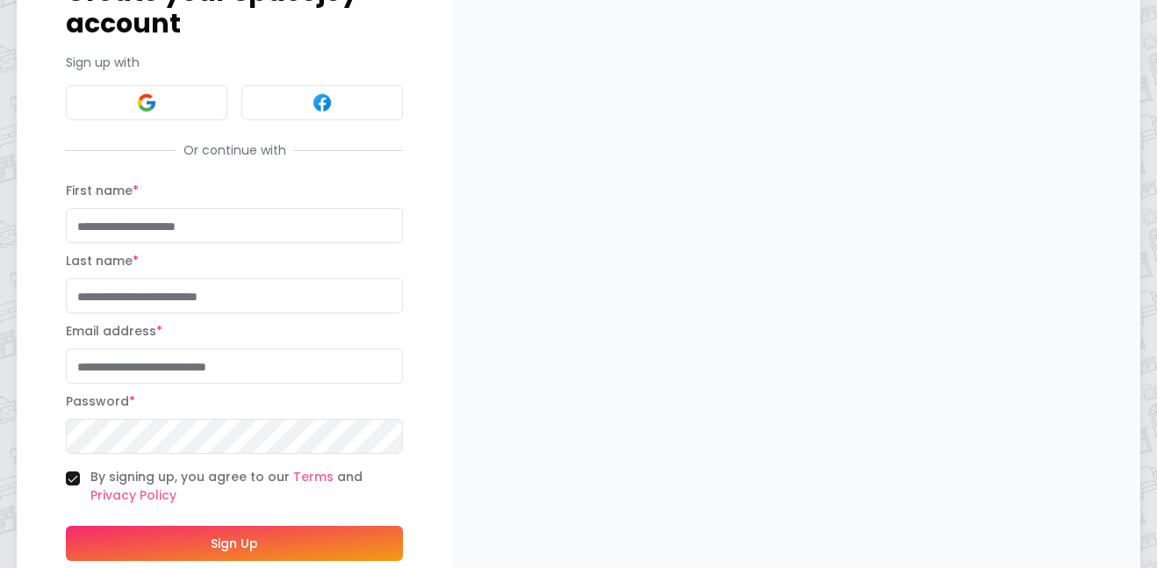
scroll to position [205, 0]
